Goal: Information Seeking & Learning: Learn about a topic

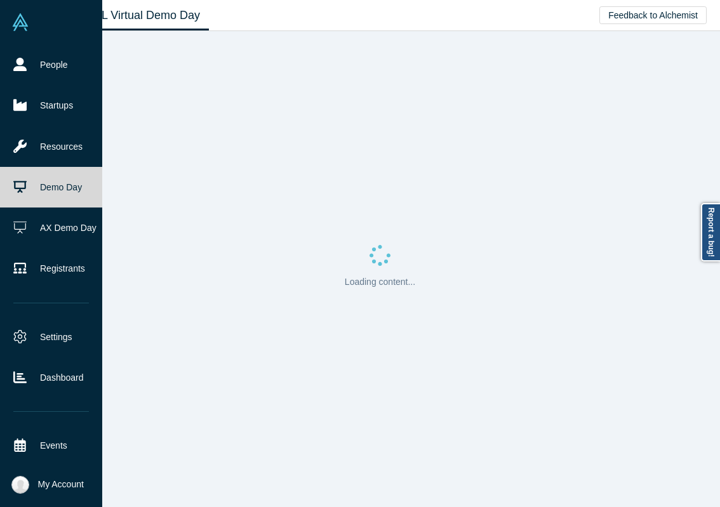
click at [67, 195] on link "Demo Day" at bounding box center [51, 187] width 102 height 41
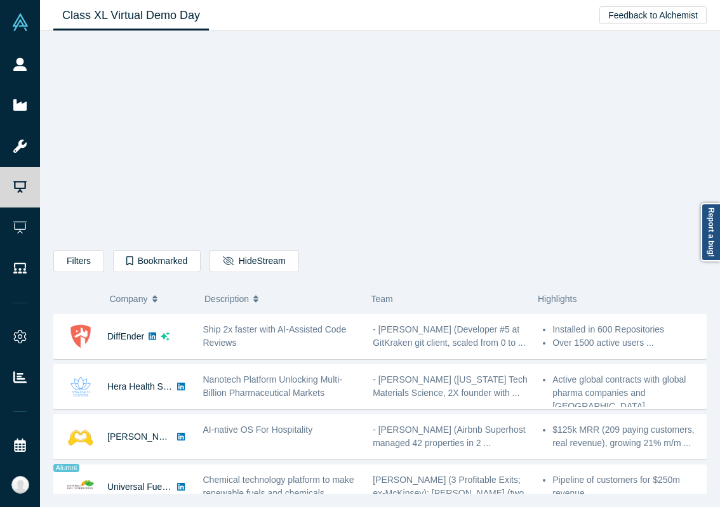
scroll to position [602, 0]
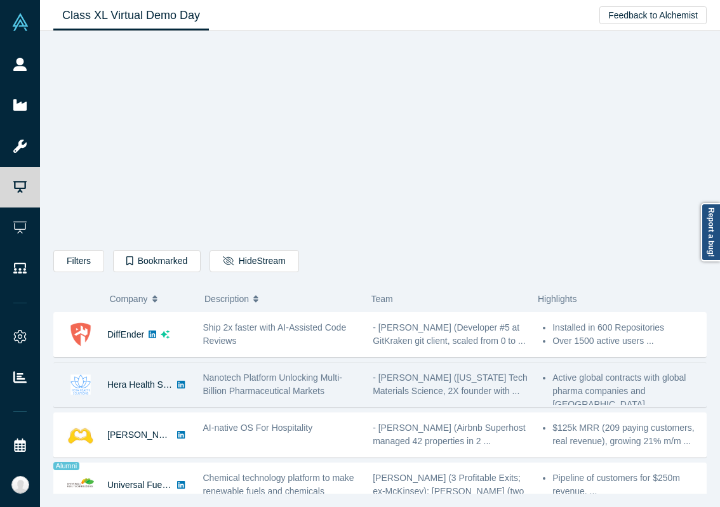
click at [352, 385] on div "Nanotech Platform Unlocking Multi-Billion Pharmaceutical Markets" at bounding box center [281, 384] width 157 height 27
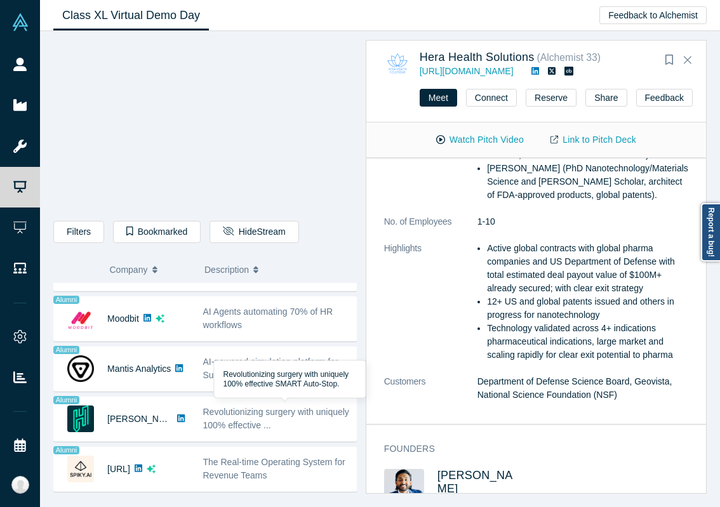
scroll to position [998, 0]
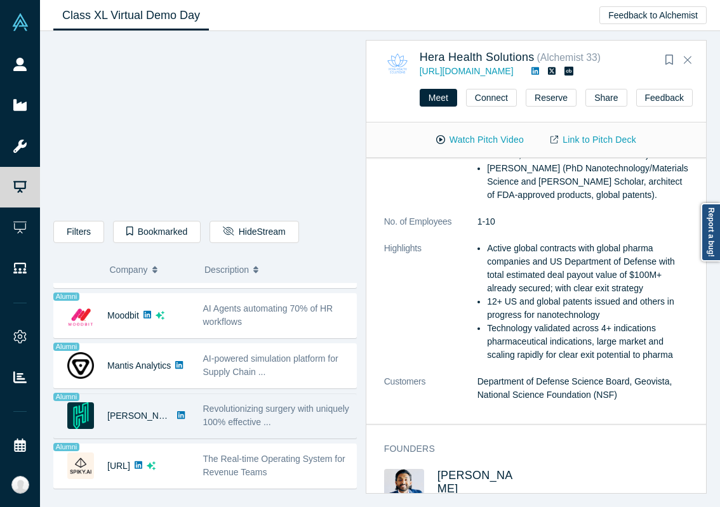
click at [254, 434] on div "Revolutionizing surgery with uniquely 100% effective ..." at bounding box center [276, 416] width 160 height 40
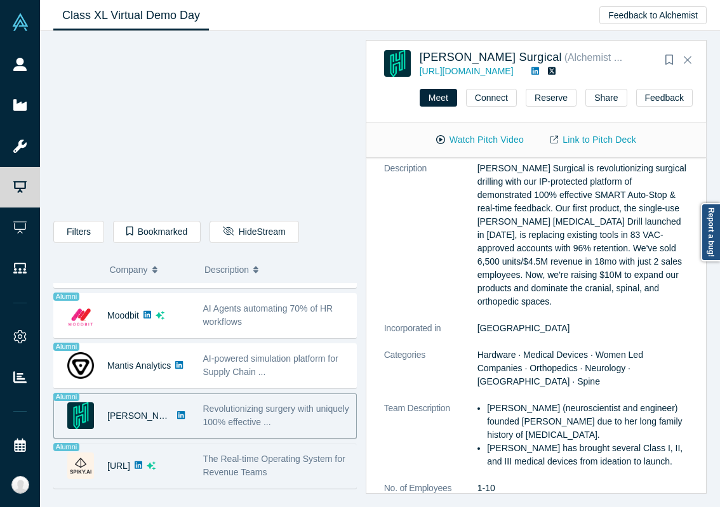
click at [227, 464] on span "The Real-time Operating System for Revenue Teams" at bounding box center [274, 465] width 142 height 23
